Goal: Find specific page/section: Find specific page/section

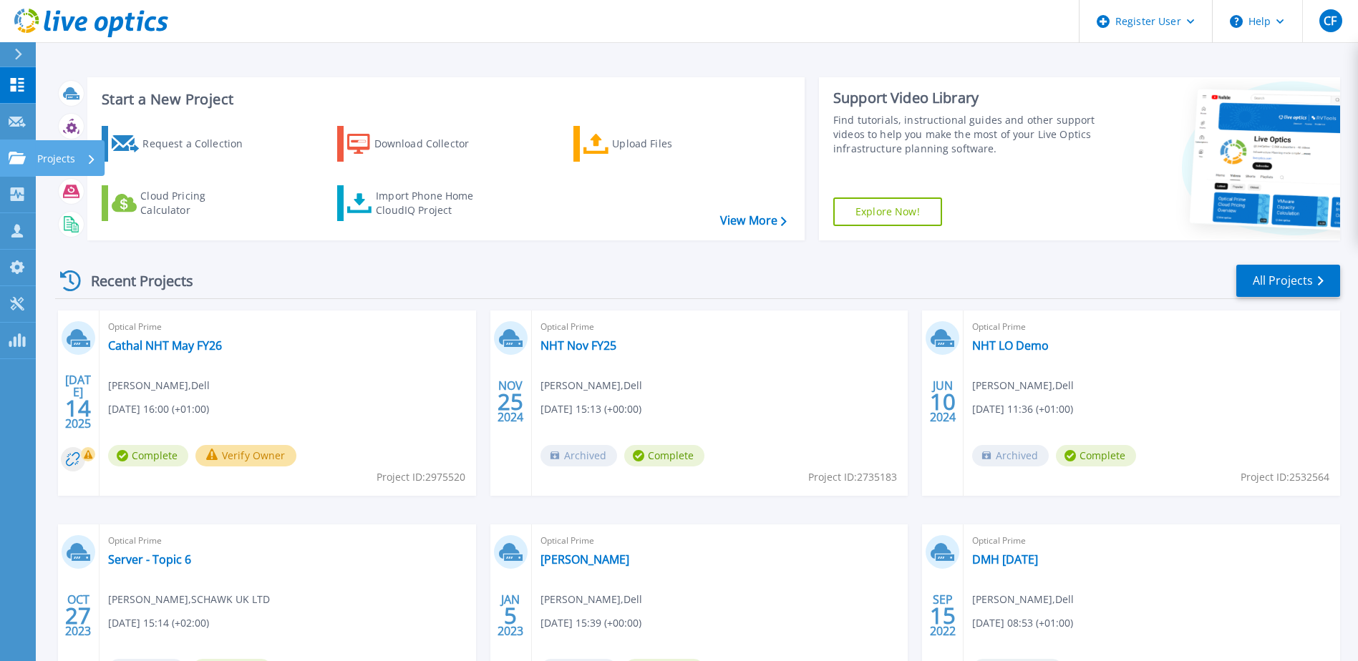
click at [11, 157] on icon at bounding box center [17, 158] width 17 height 12
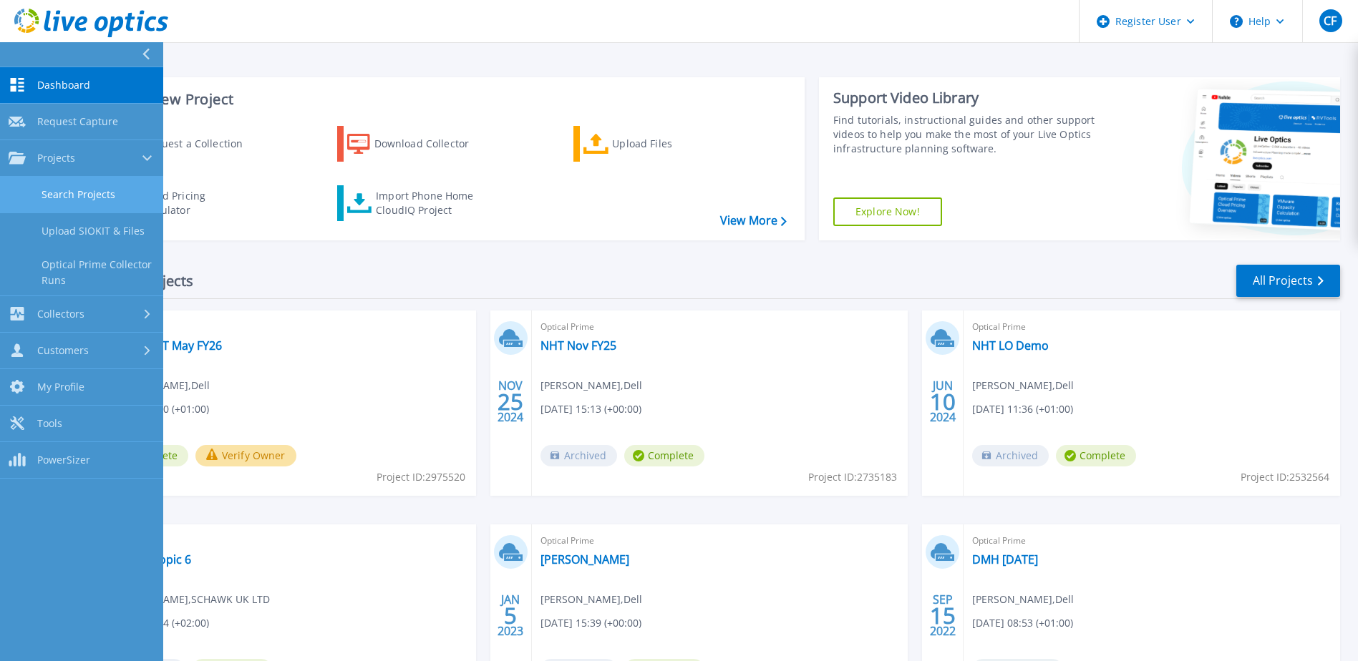
click at [71, 193] on link "Search Projects" at bounding box center [81, 195] width 163 height 36
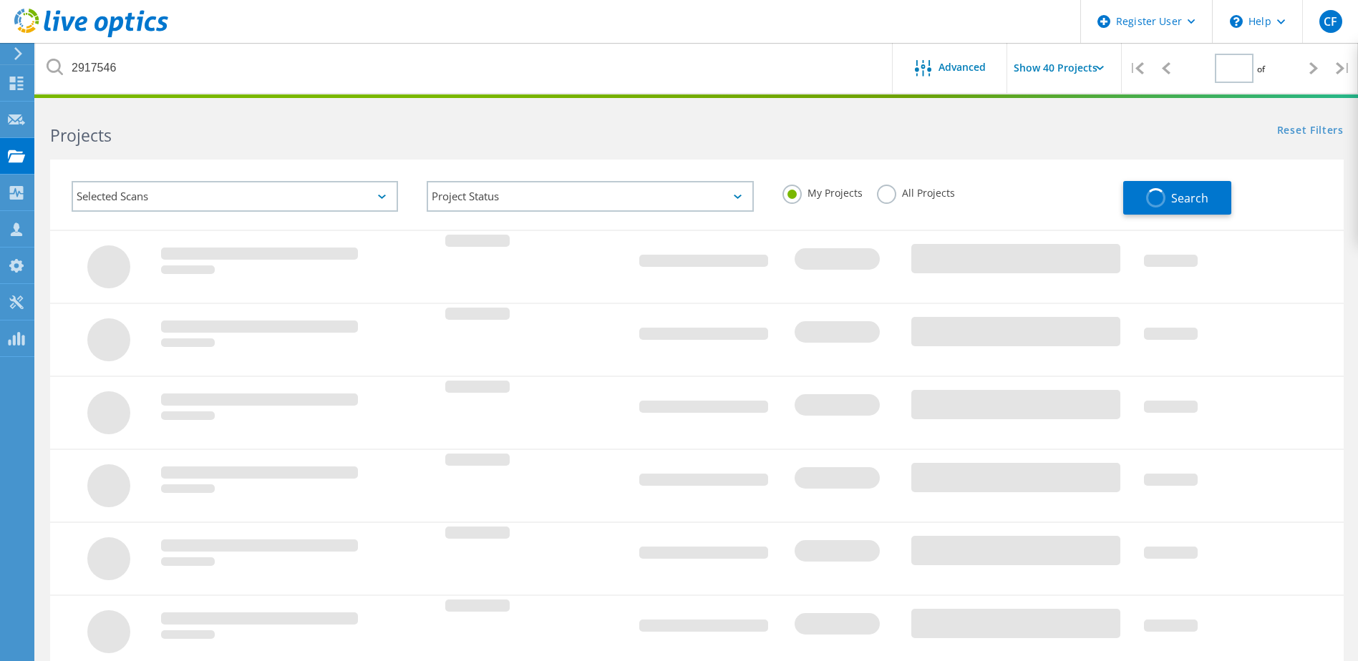
type input "1"
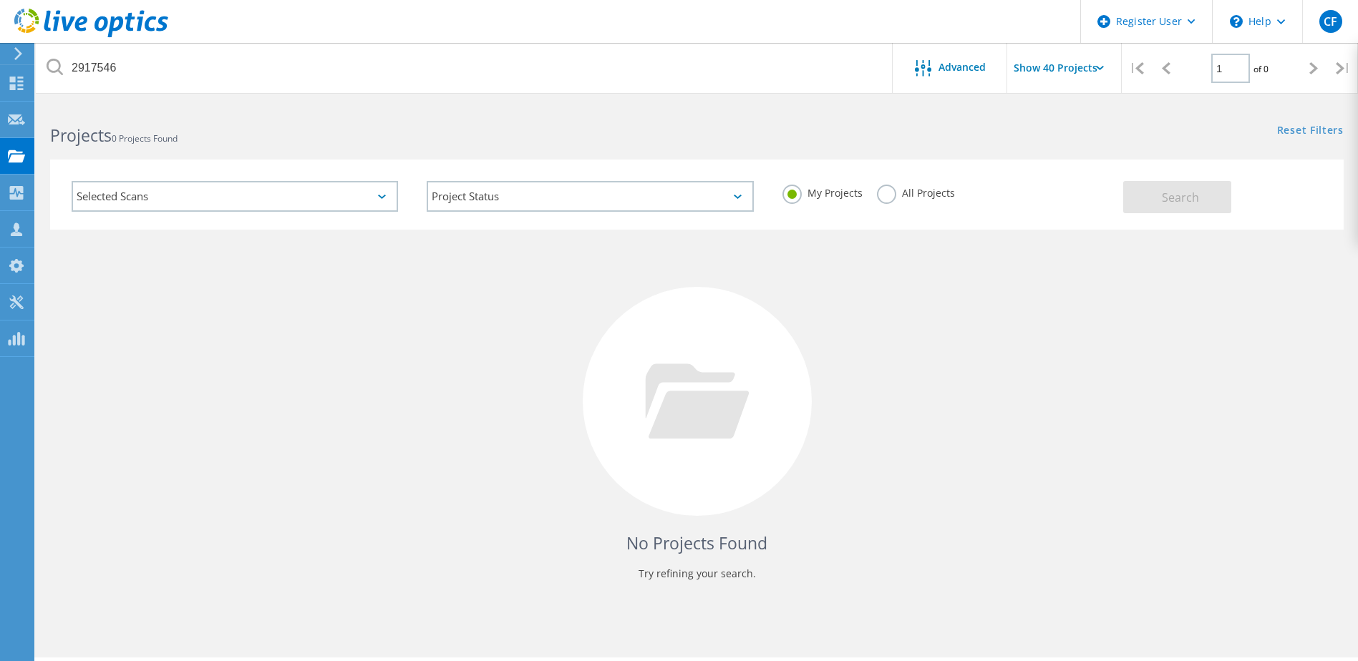
click at [877, 193] on label "All Projects" at bounding box center [916, 192] width 78 height 14
click at [0, 0] on input "All Projects" at bounding box center [0, 0] width 0 height 0
click at [1207, 209] on button "Search" at bounding box center [1177, 197] width 108 height 32
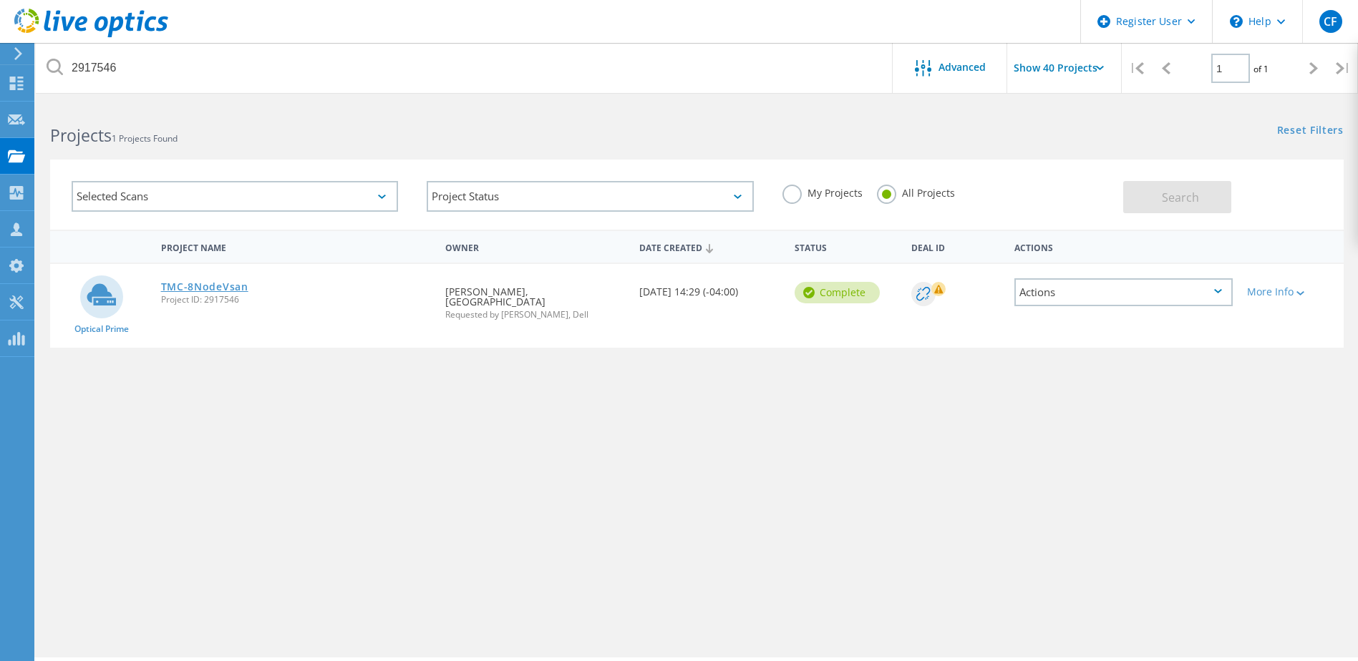
click at [200, 287] on link "TMC-8NodeVsan" at bounding box center [204, 287] width 87 height 10
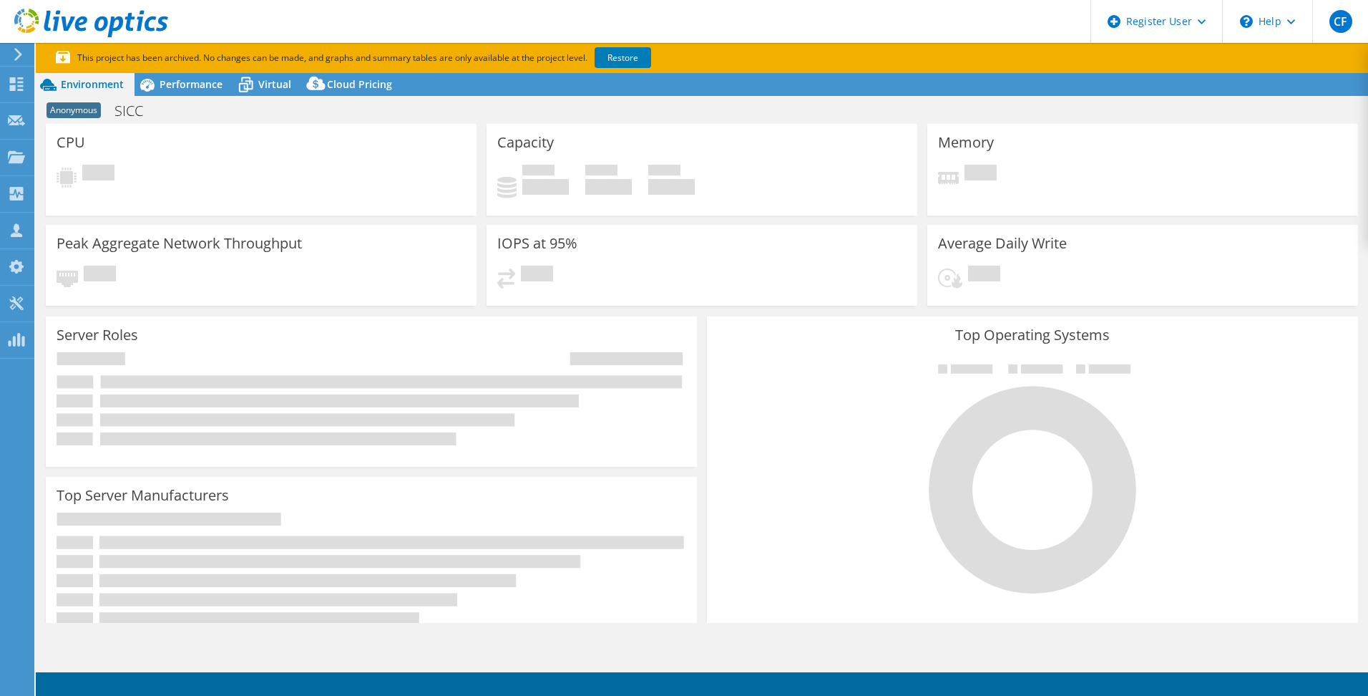
select select "EUFrankfurt"
select select "USD"
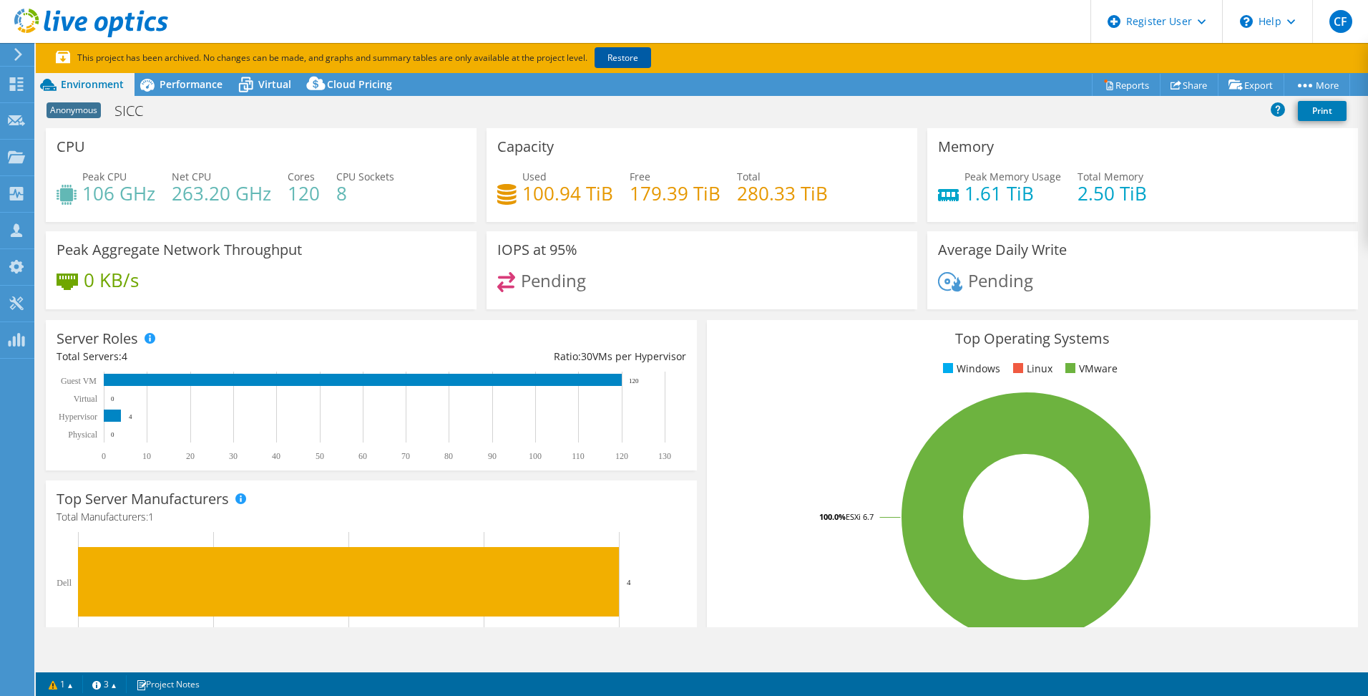
click at [613, 57] on link "Restore" at bounding box center [623, 57] width 57 height 21
click at [181, 89] on span "Performance" at bounding box center [191, 84] width 63 height 14
